Goal: Task Accomplishment & Management: Manage account settings

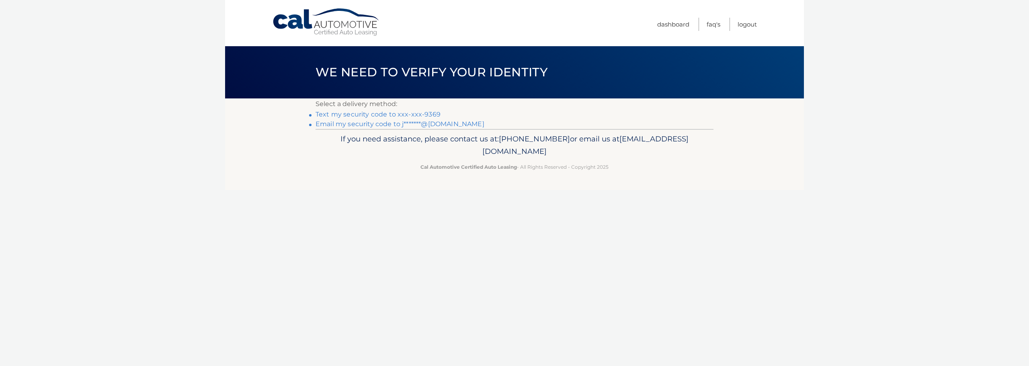
click at [395, 117] on link "Text my security code to xxx-xxx-9369" at bounding box center [378, 115] width 125 height 8
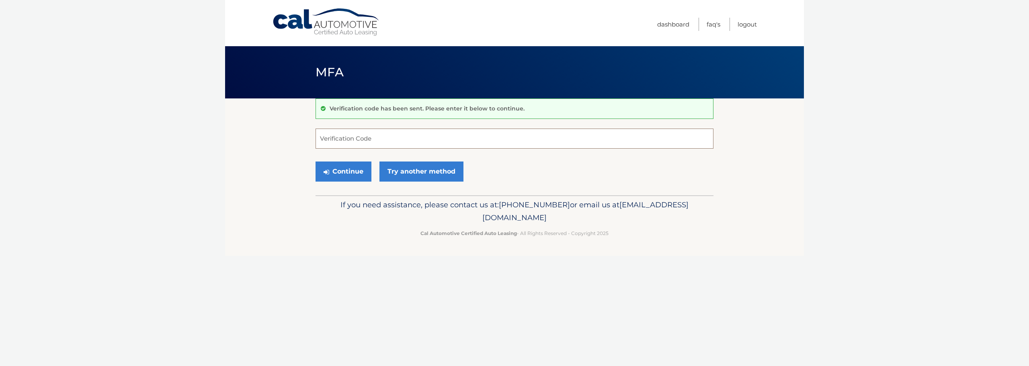
click at [354, 146] on input "Verification Code" at bounding box center [515, 139] width 398 height 20
click at [353, 146] on input "Verification Code" at bounding box center [515, 139] width 398 height 20
click at [341, 138] on input "Verification Code" at bounding box center [515, 139] width 398 height 20
click at [353, 179] on button "Continue" at bounding box center [344, 172] width 56 height 20
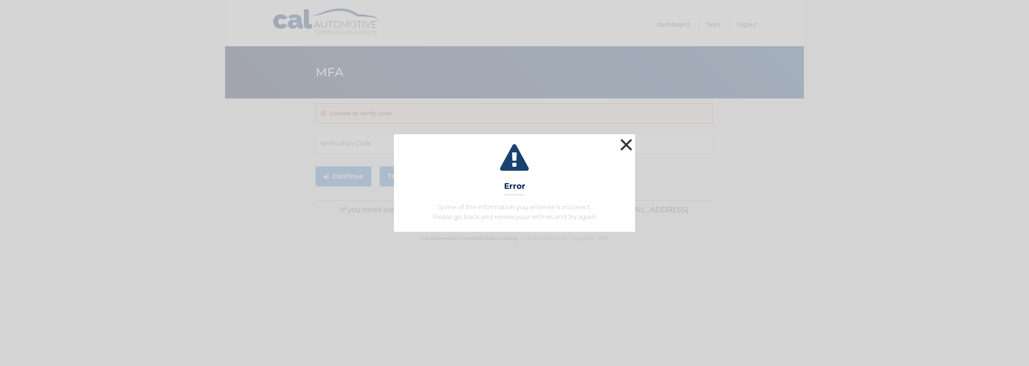
click at [629, 137] on button "×" at bounding box center [626, 145] width 16 height 16
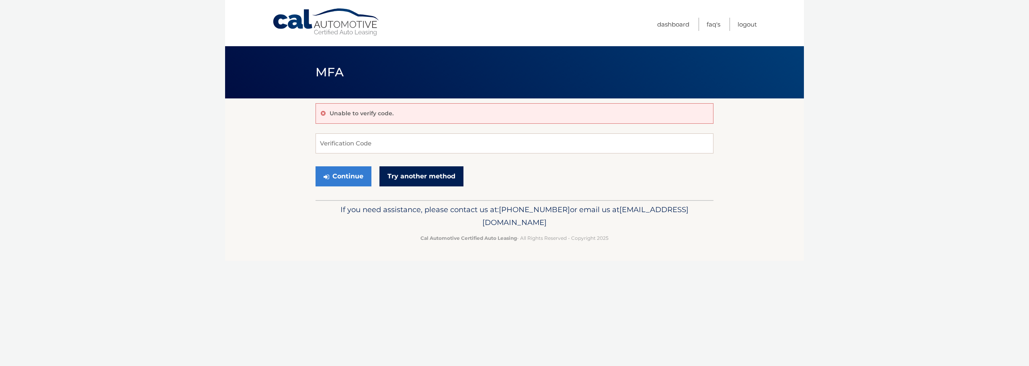
click at [432, 187] on link "Try another method" at bounding box center [421, 176] width 84 height 20
